Goal: Information Seeking & Learning: Learn about a topic

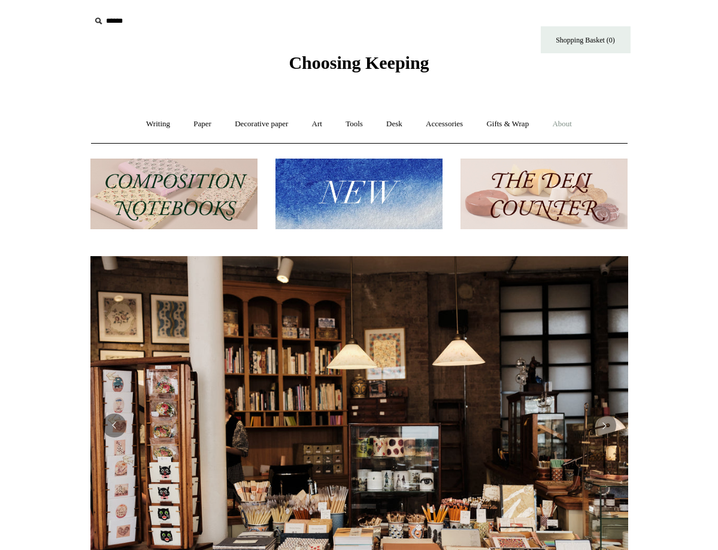
click at [570, 122] on link "About +" at bounding box center [561, 124] width 41 height 32
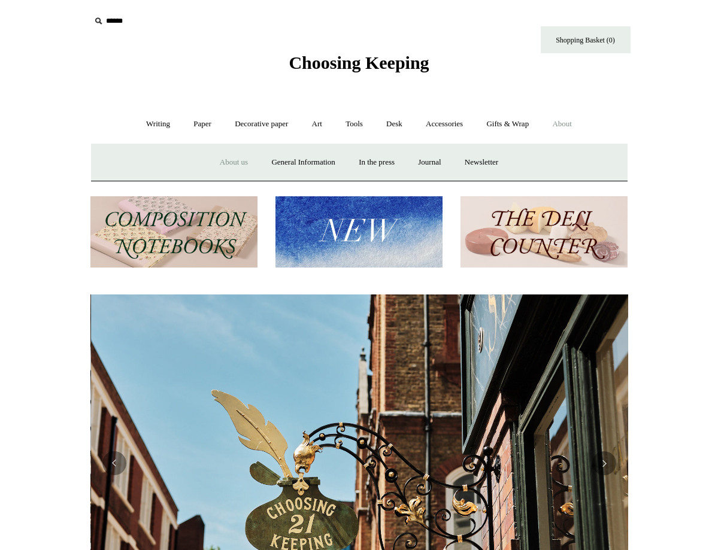
scroll to position [0, 538]
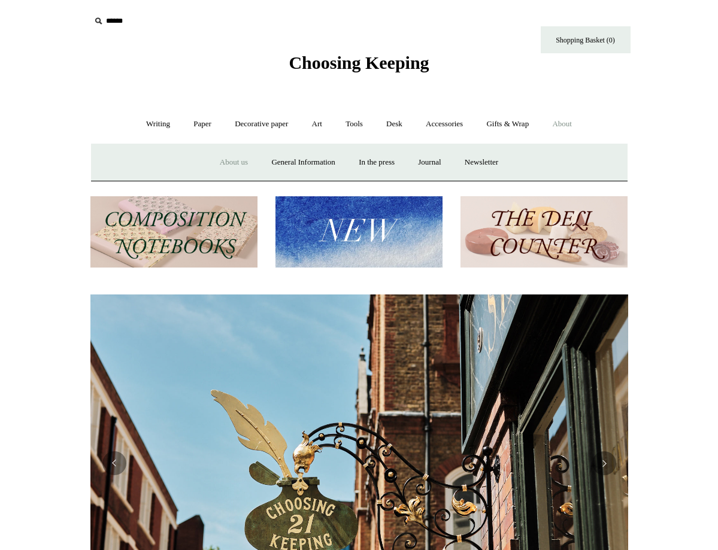
click at [225, 160] on link "About us" at bounding box center [234, 163] width 50 height 32
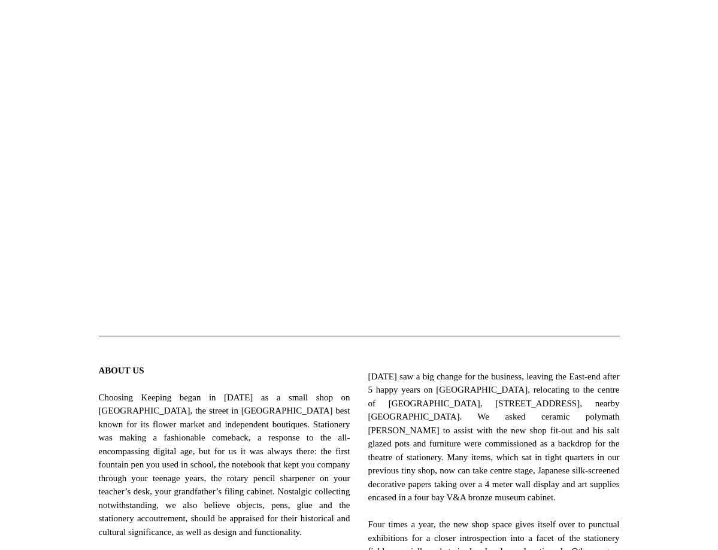
scroll to position [89, 0]
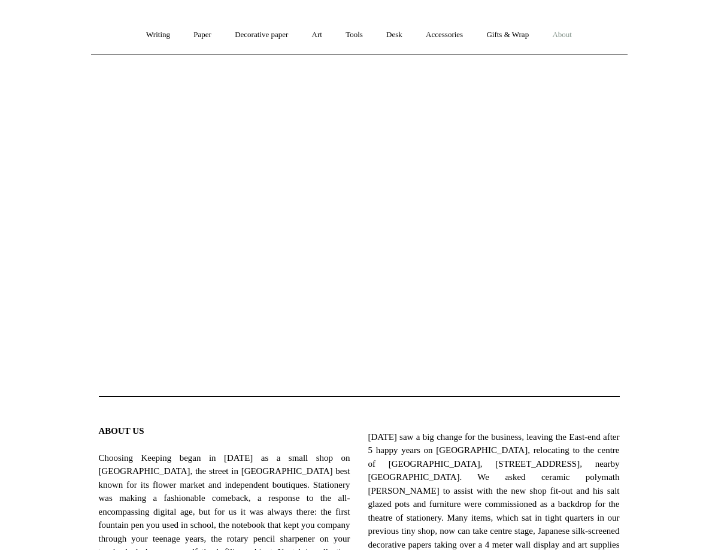
click at [574, 30] on link "About +" at bounding box center [561, 35] width 41 height 32
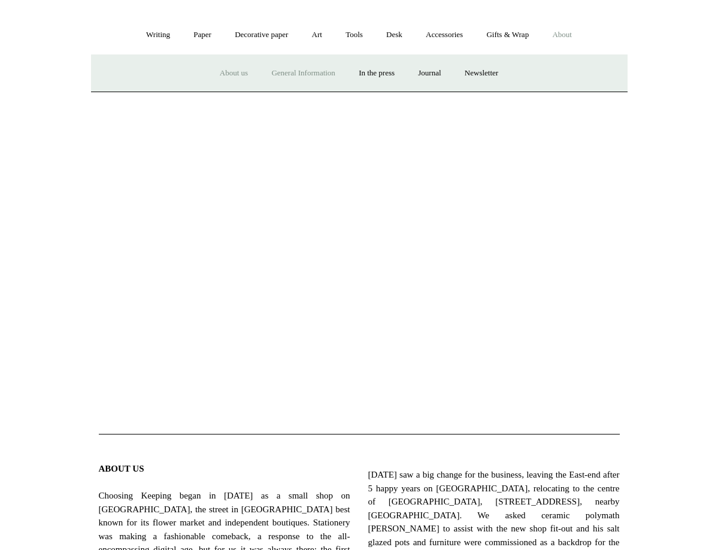
click at [298, 73] on link "General Information" at bounding box center [302, 73] width 85 height 32
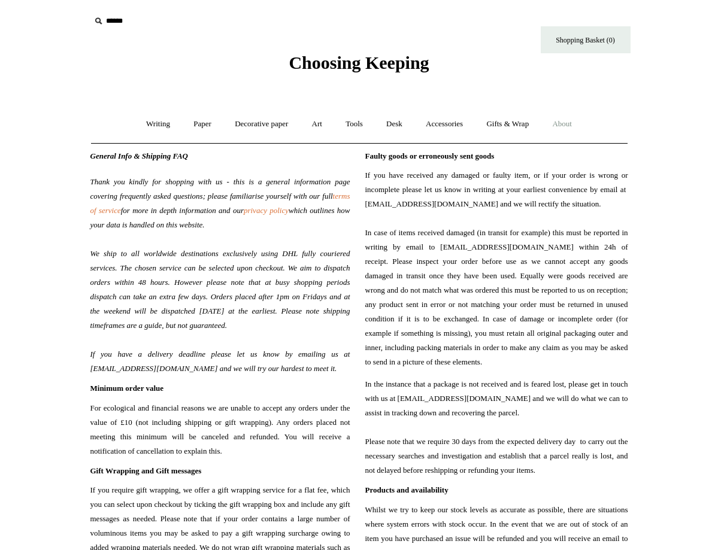
click at [324, 71] on span "Choosing Keeping" at bounding box center [359, 63] width 140 height 20
